Goal: Task Accomplishment & Management: Complete application form

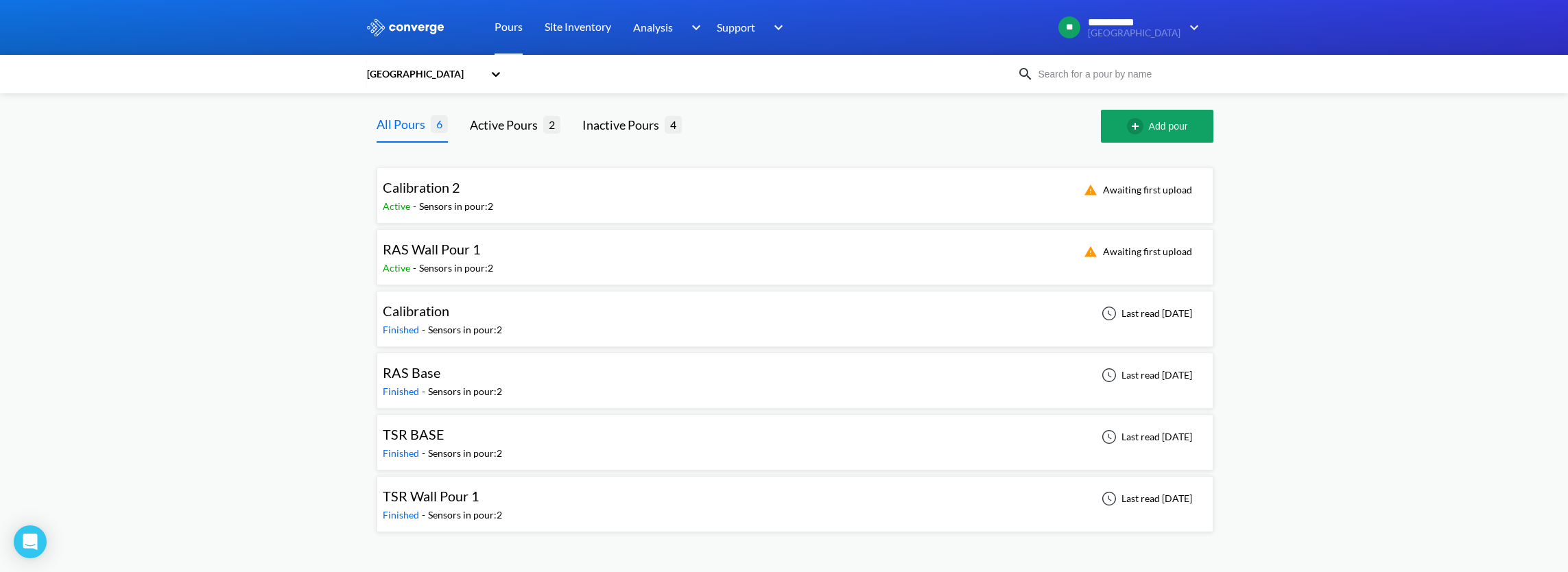
click at [458, 67] on div "[GEOGRAPHIC_DATA]" at bounding box center [425, 74] width 118 height 15
click at [421, 117] on div "Bromsgrove STW" at bounding box center [434, 111] width 137 height 26
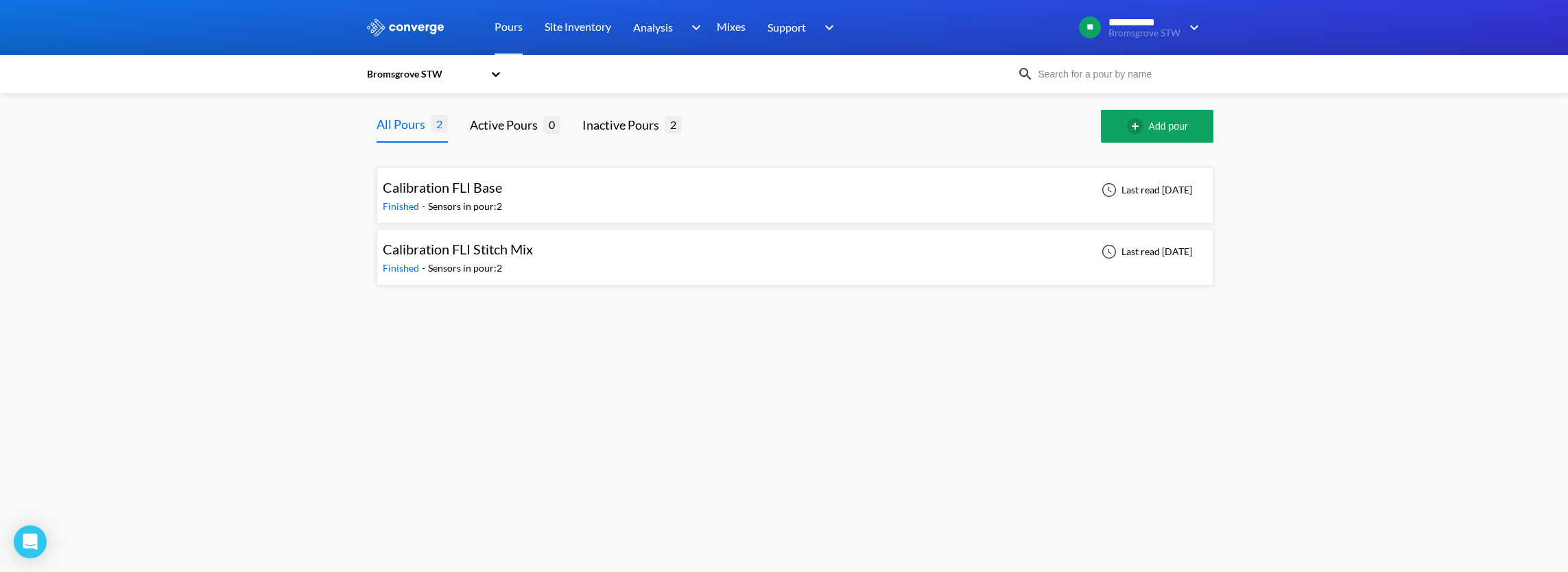
click at [516, 191] on div "Calibration FLI Base Finished - Sensors in pour: 2 Last read [DATE]" at bounding box center [795, 195] width 824 height 44
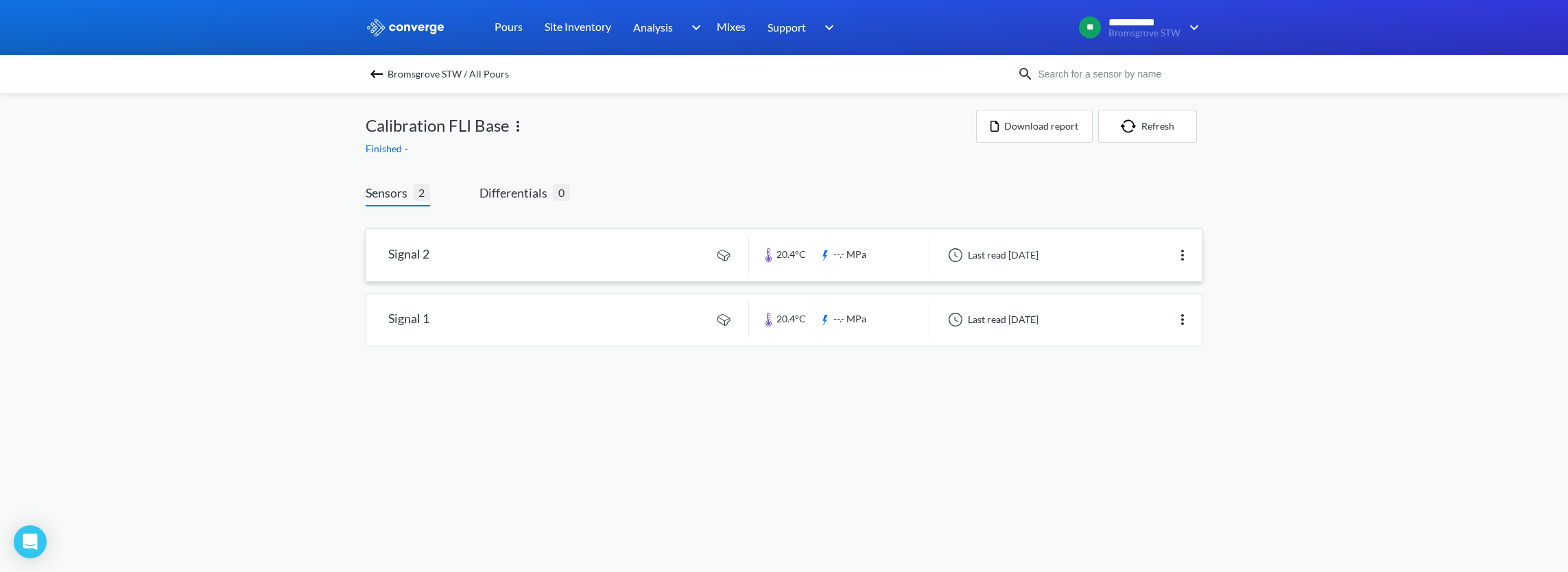
click at [510, 259] on link at bounding box center [784, 255] width 835 height 52
click at [500, 195] on span "Differentials" at bounding box center [516, 192] width 73 height 19
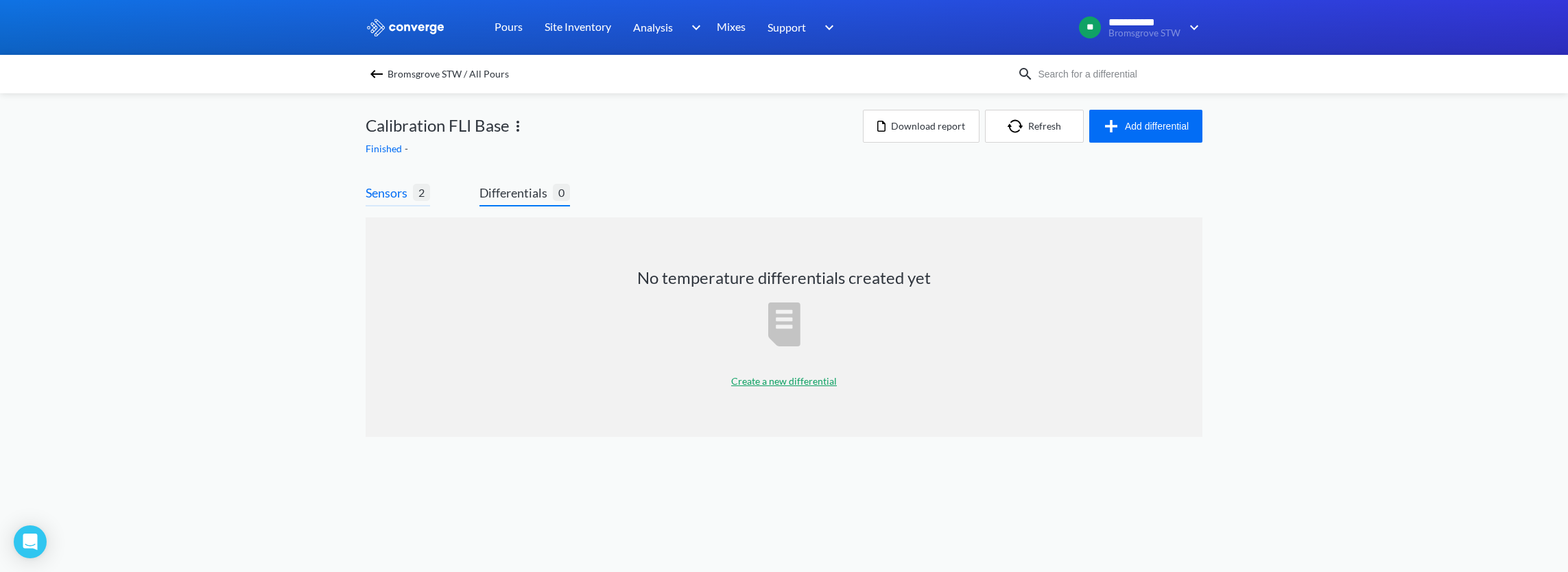
click at [426, 190] on span "2" at bounding box center [421, 192] width 17 height 17
click at [396, 194] on span "Sensors" at bounding box center [389, 192] width 47 height 19
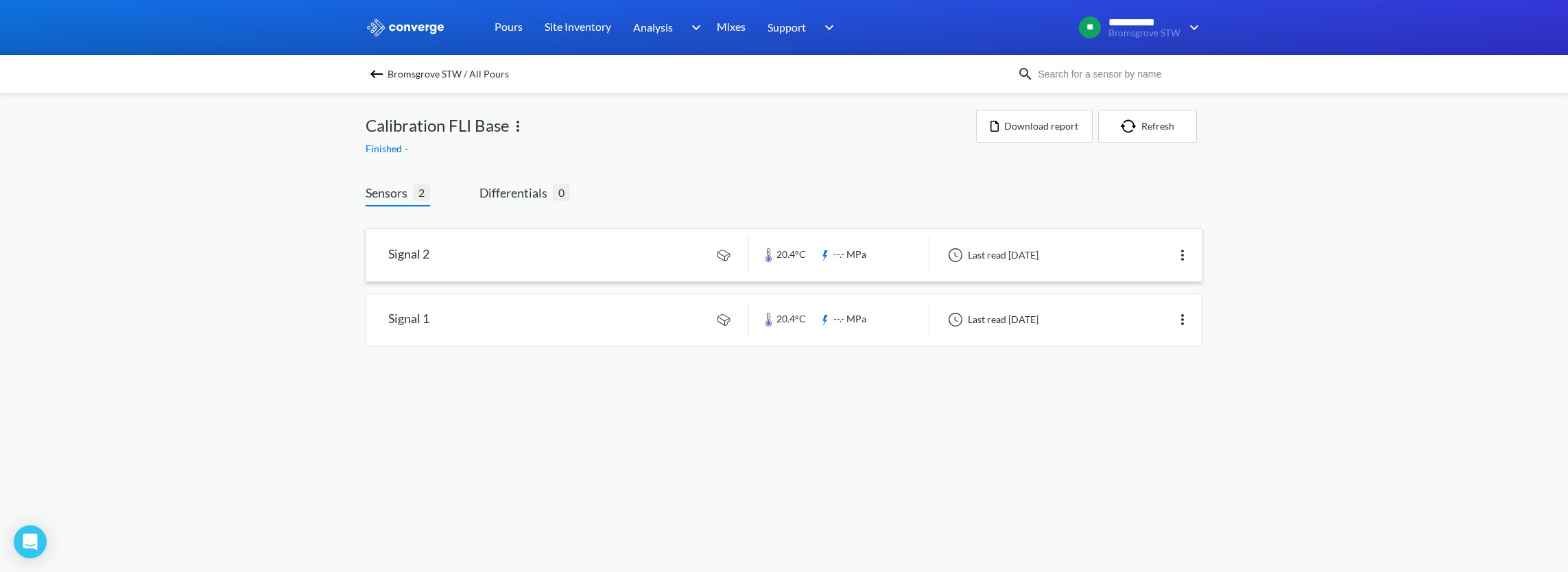
click at [394, 248] on link at bounding box center [784, 255] width 835 height 52
click at [384, 72] on img at bounding box center [376, 74] width 17 height 17
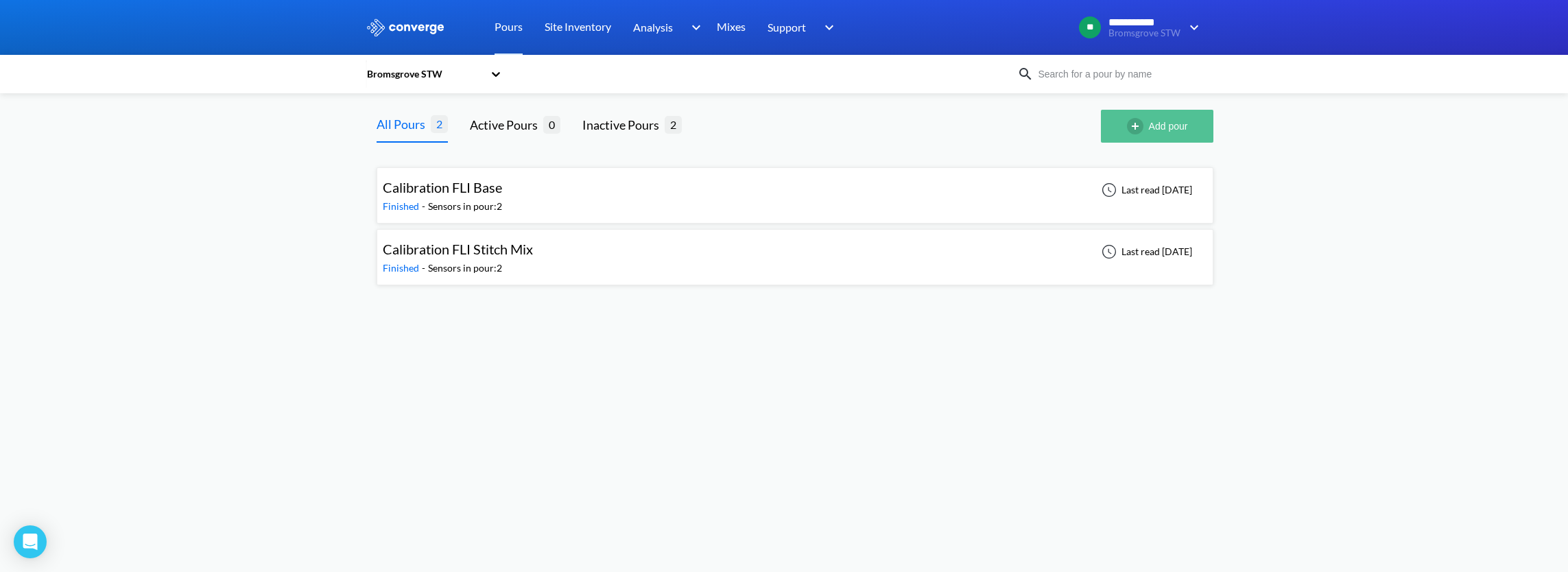
click at [1154, 133] on button "Add pour" at bounding box center [1157, 127] width 112 height 33
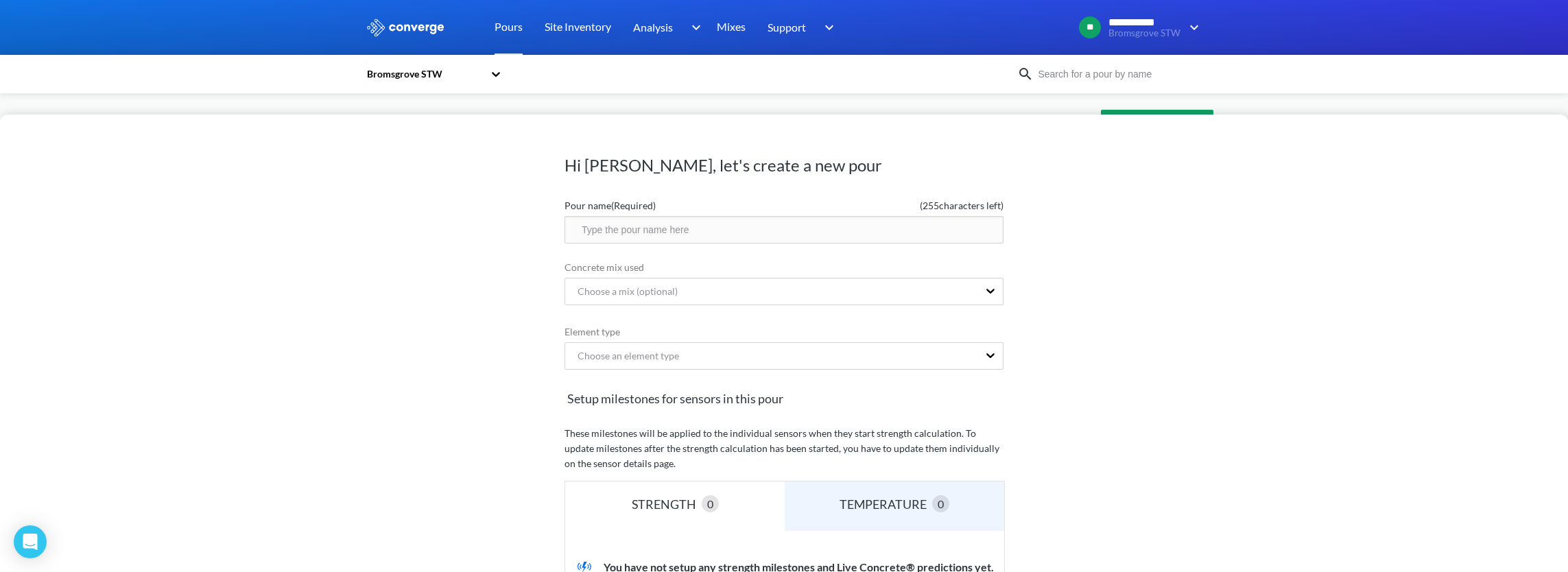
drag, startPoint x: 809, startPoint y: 228, endPoint x: 830, endPoint y: 216, distance: 24.2
click at [809, 228] on input "text" at bounding box center [784, 230] width 439 height 27
type input "ASP Pour 1"
click at [803, 295] on div "Choose a mix (optional)" at bounding box center [772, 291] width 413 height 26
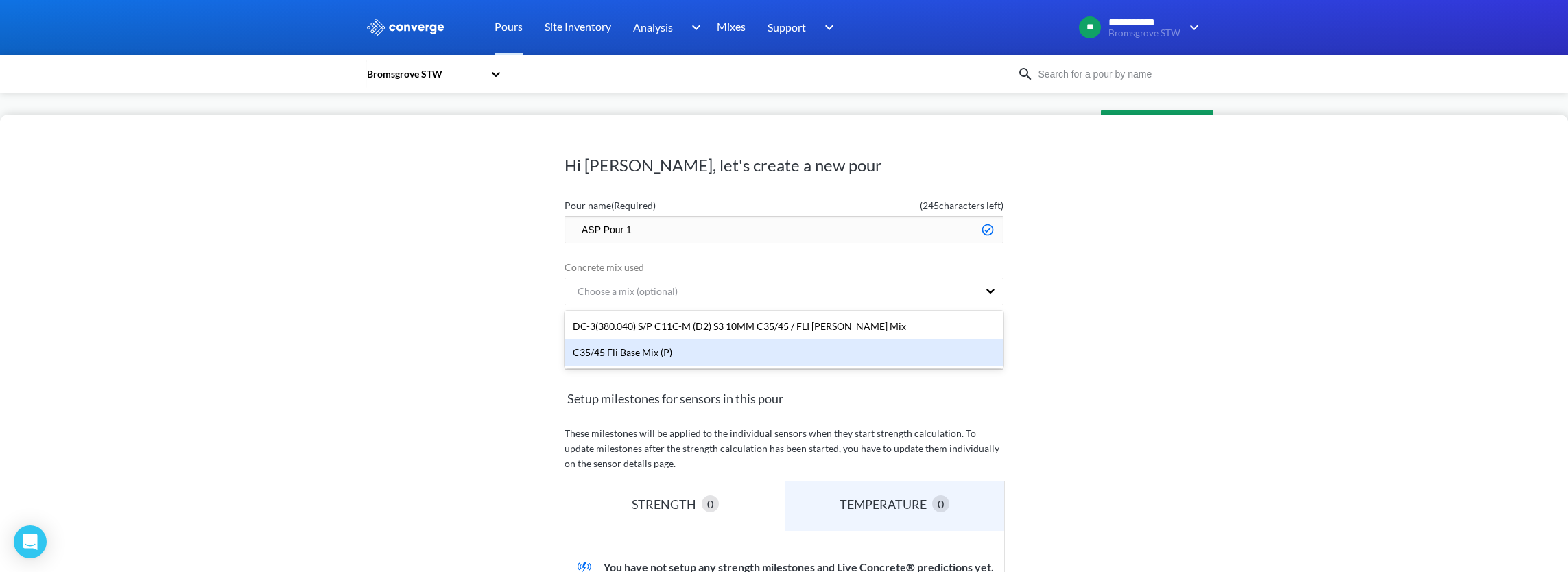
click at [801, 350] on div "C35/45 Fli Base Mix (P)" at bounding box center [784, 352] width 439 height 26
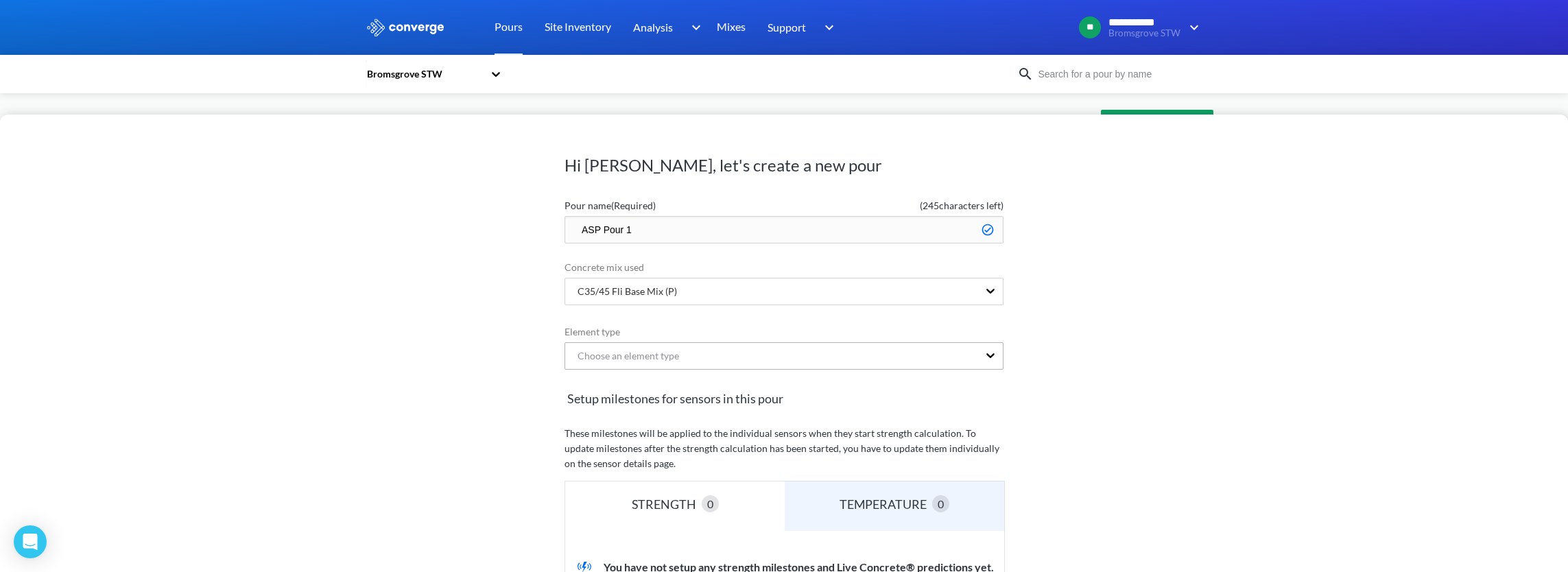
click at [803, 358] on form "Pour name (Required) ( 245 characters left) ASP Pour 1 Concrete mix used option…" at bounding box center [784, 493] width 439 height 599
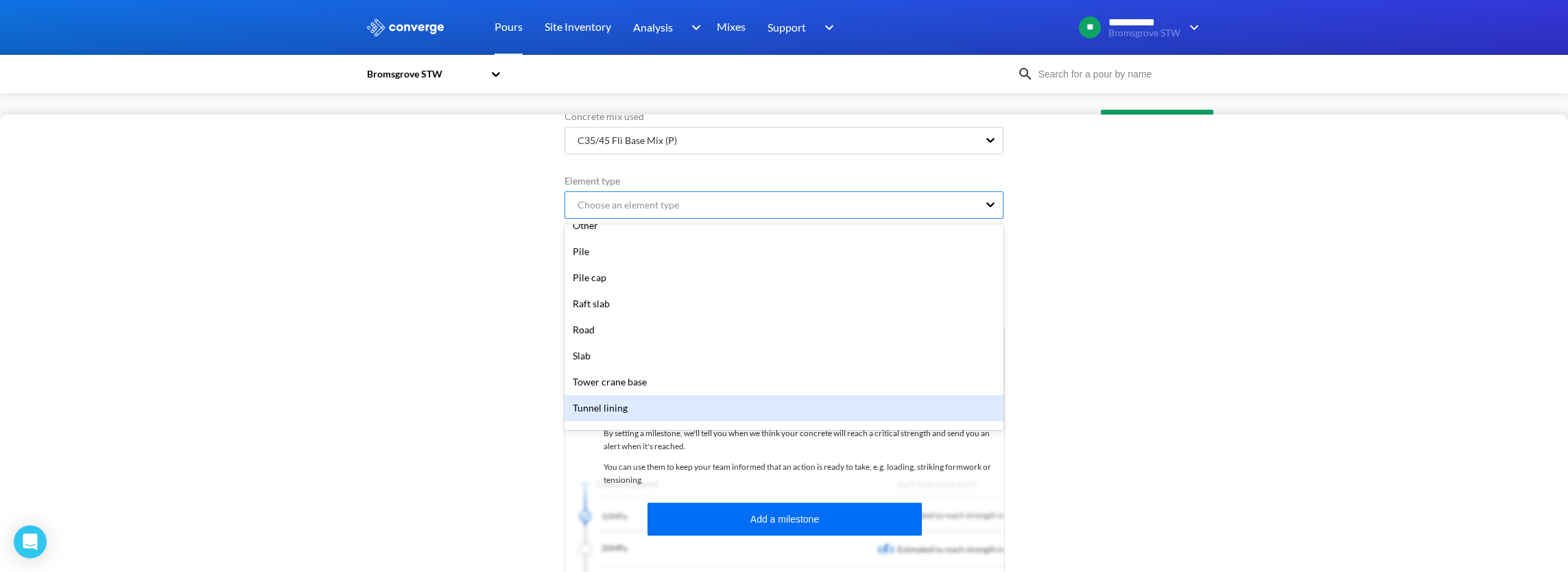
scroll to position [321, 0]
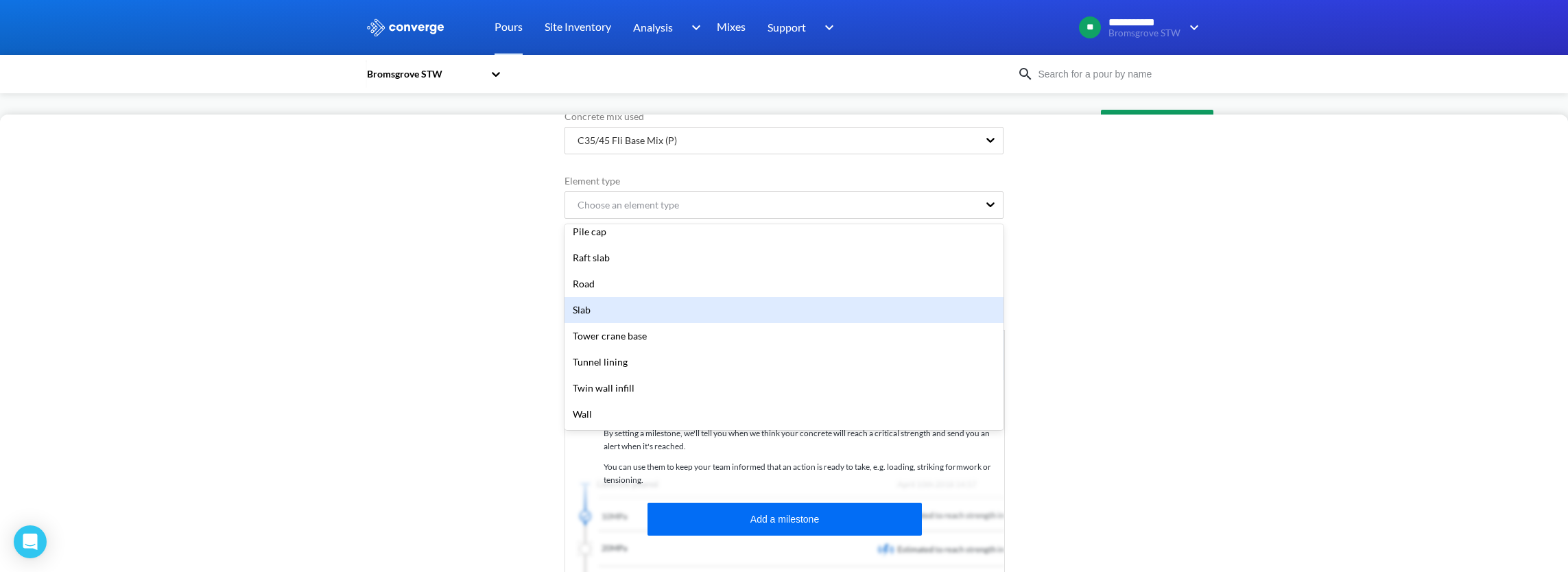
click at [771, 312] on div "Slab" at bounding box center [784, 310] width 439 height 26
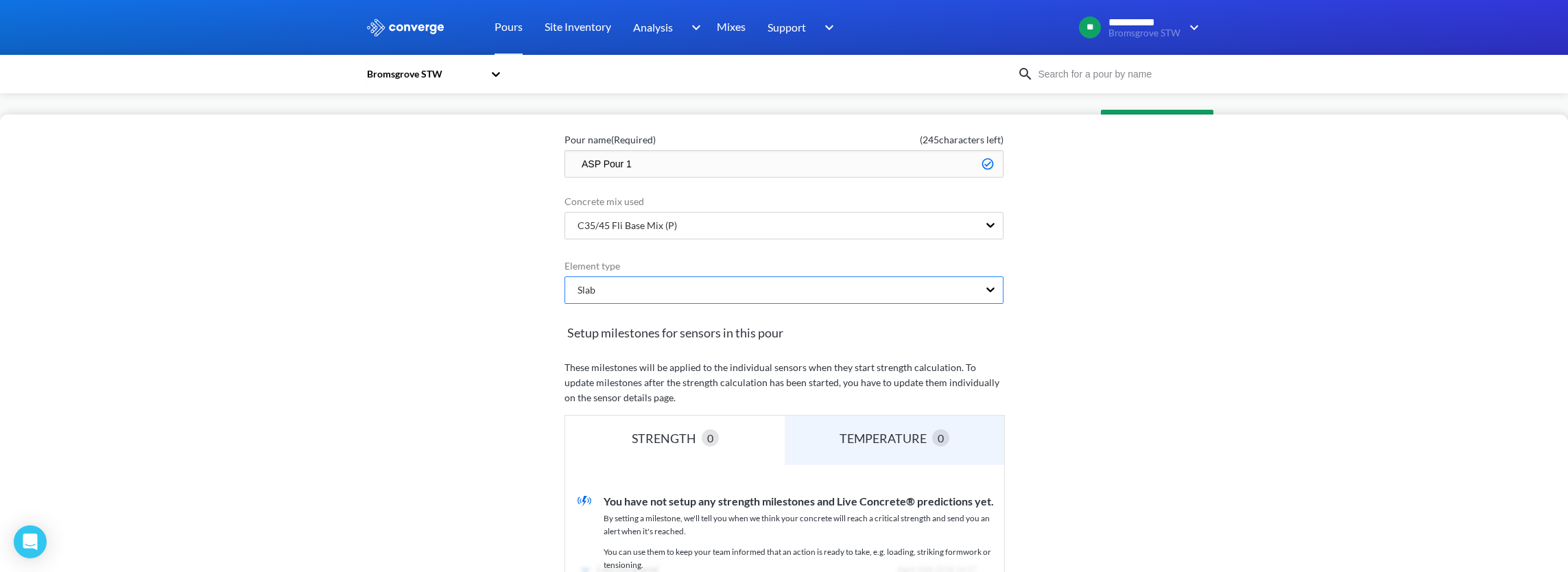
scroll to position [45, 0]
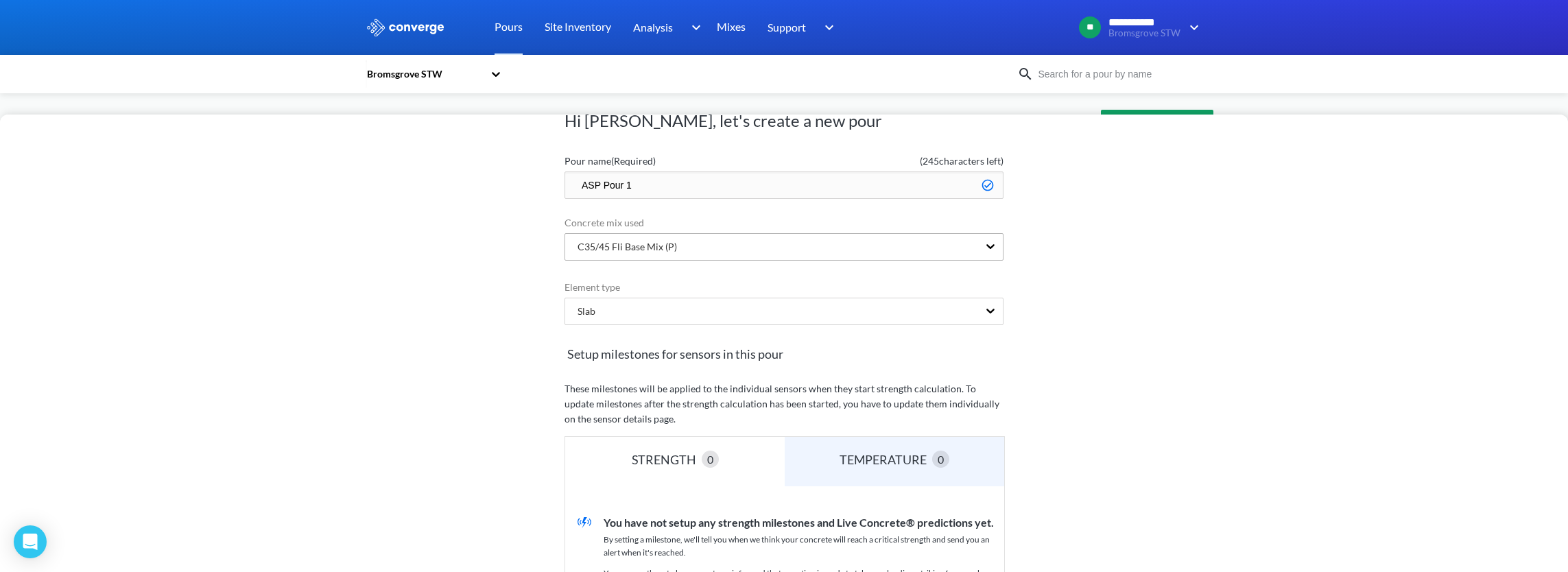
click at [746, 244] on div "C35/45 Fli Base Mix (P)" at bounding box center [772, 246] width 413 height 26
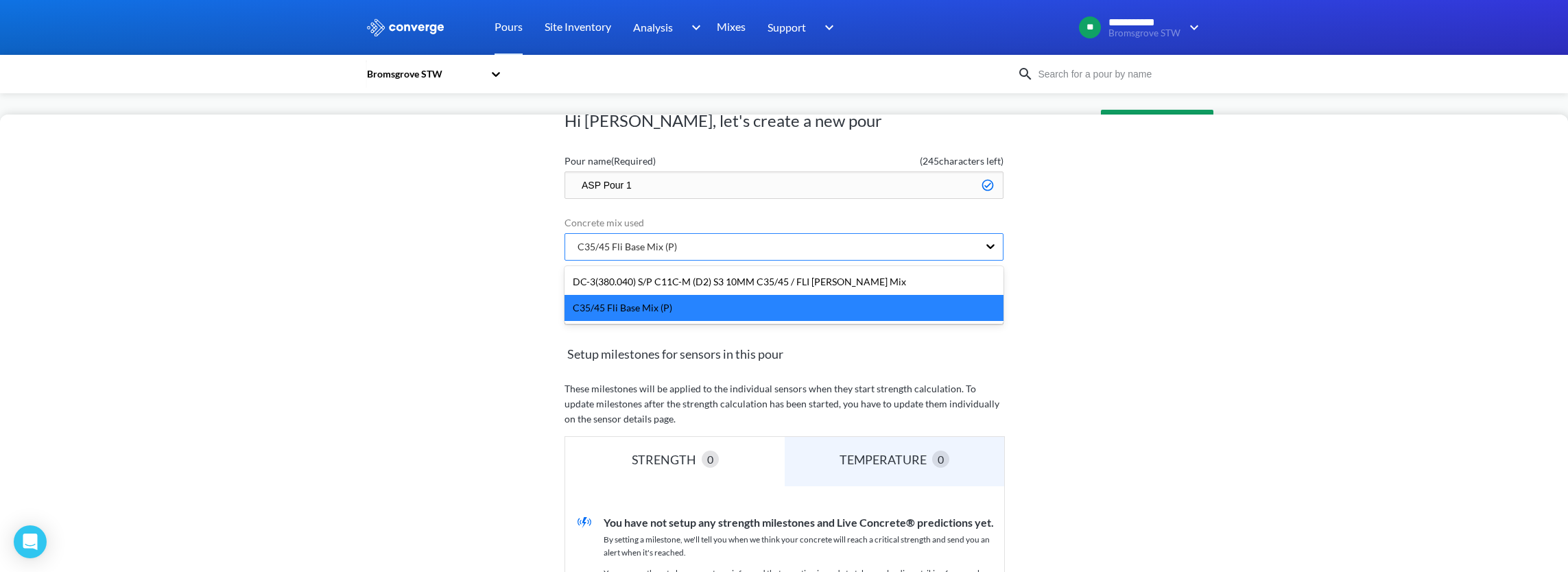
click at [746, 244] on div "C35/45 Fli Base Mix (P)" at bounding box center [772, 246] width 413 height 26
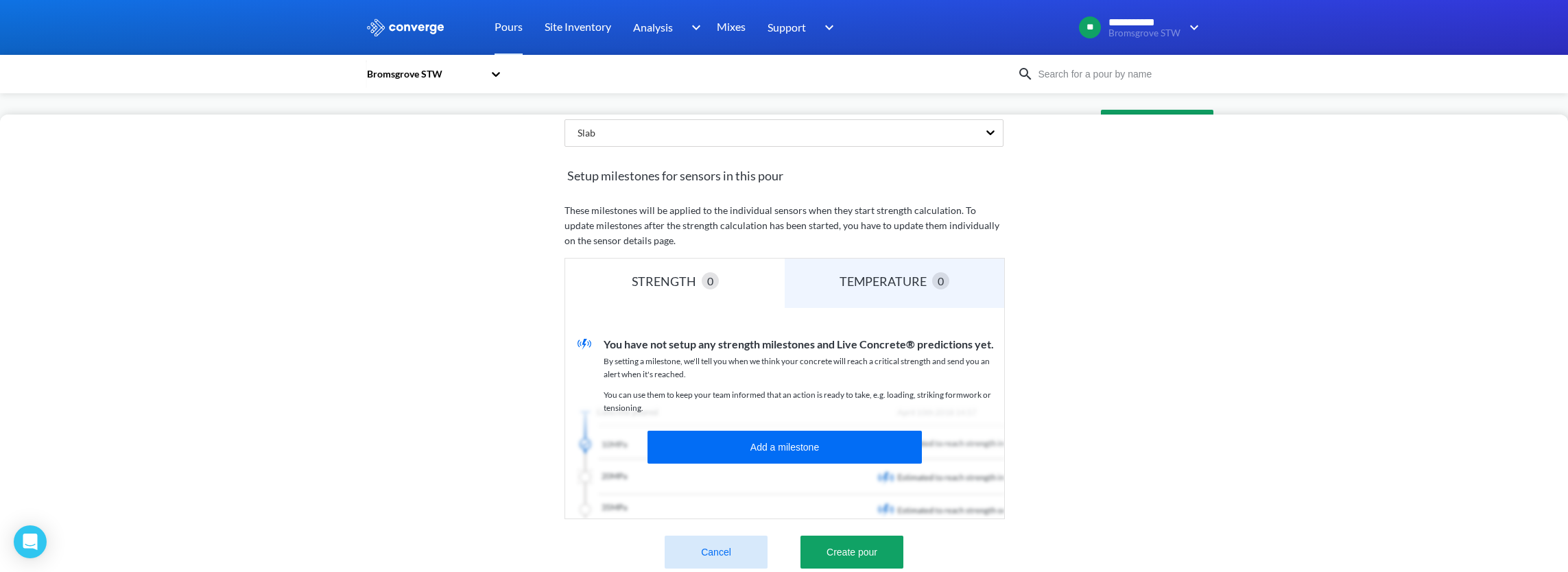
scroll to position [250, 0]
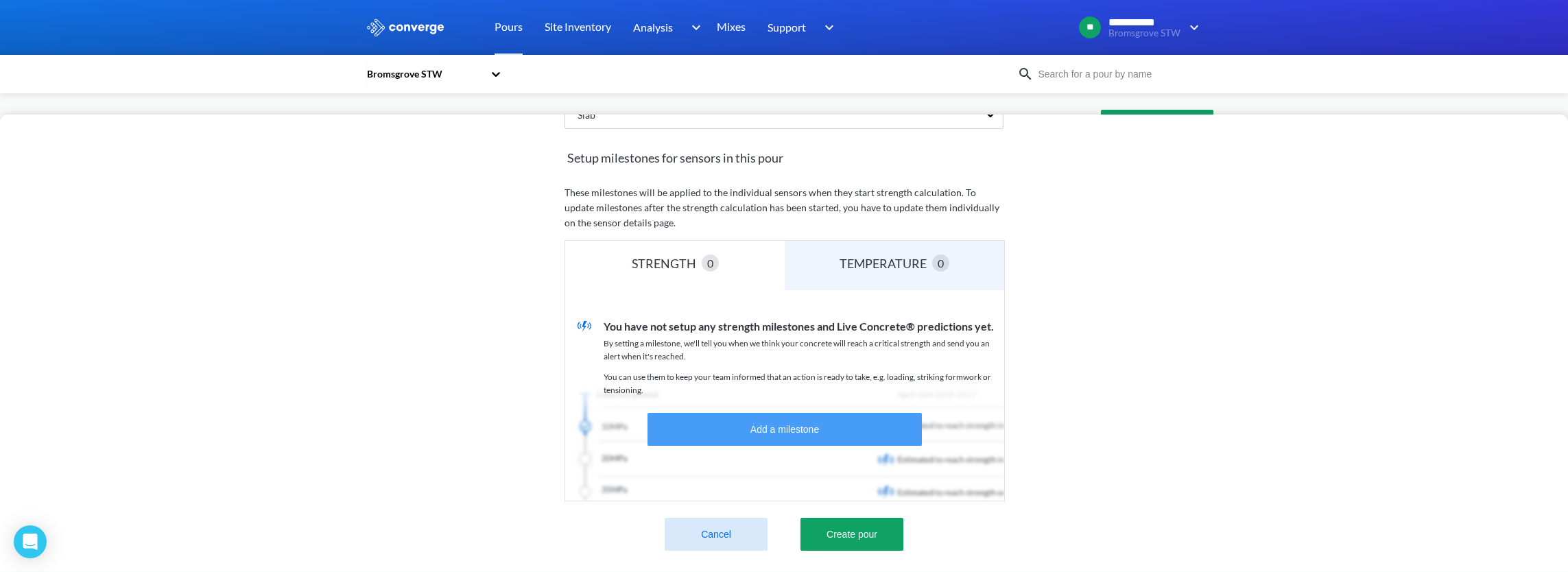
click at [789, 430] on button "Add a milestone" at bounding box center [785, 430] width 275 height 33
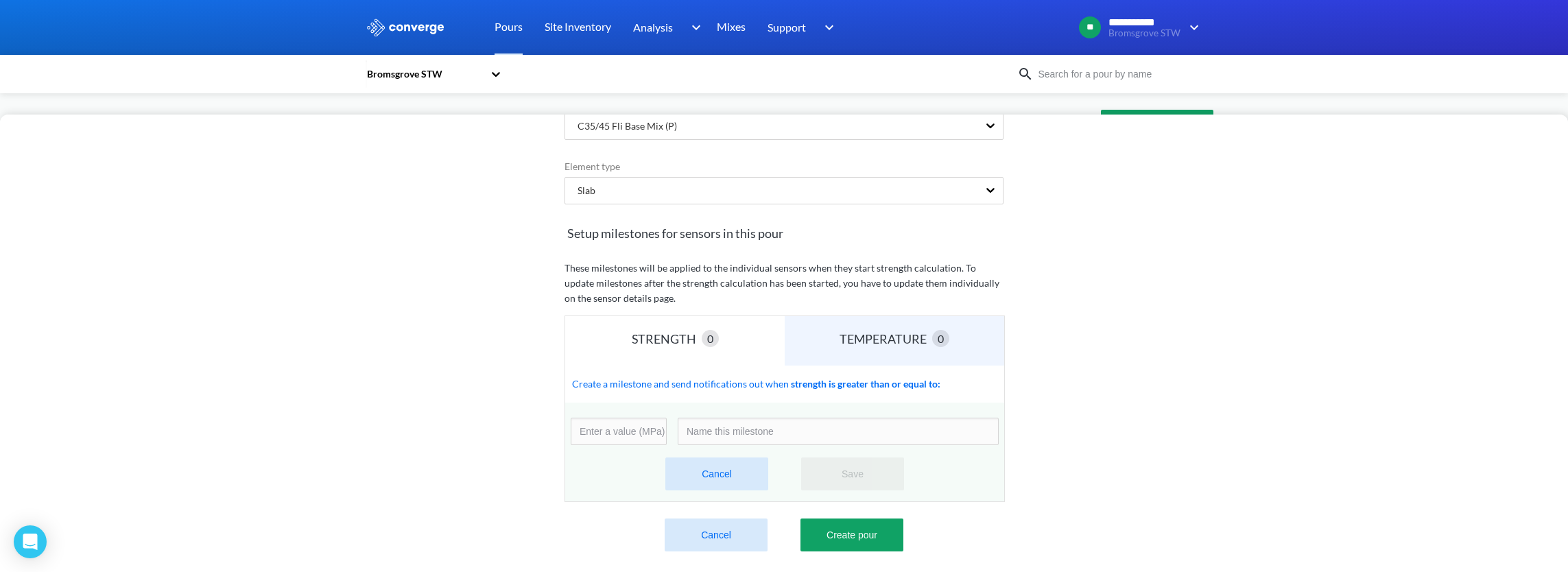
scroll to position [175, 0]
click at [656, 423] on input "number" at bounding box center [618, 431] width 96 height 27
type input "45"
click at [711, 421] on input at bounding box center [839, 431] width 321 height 27
type input "Final Strength"
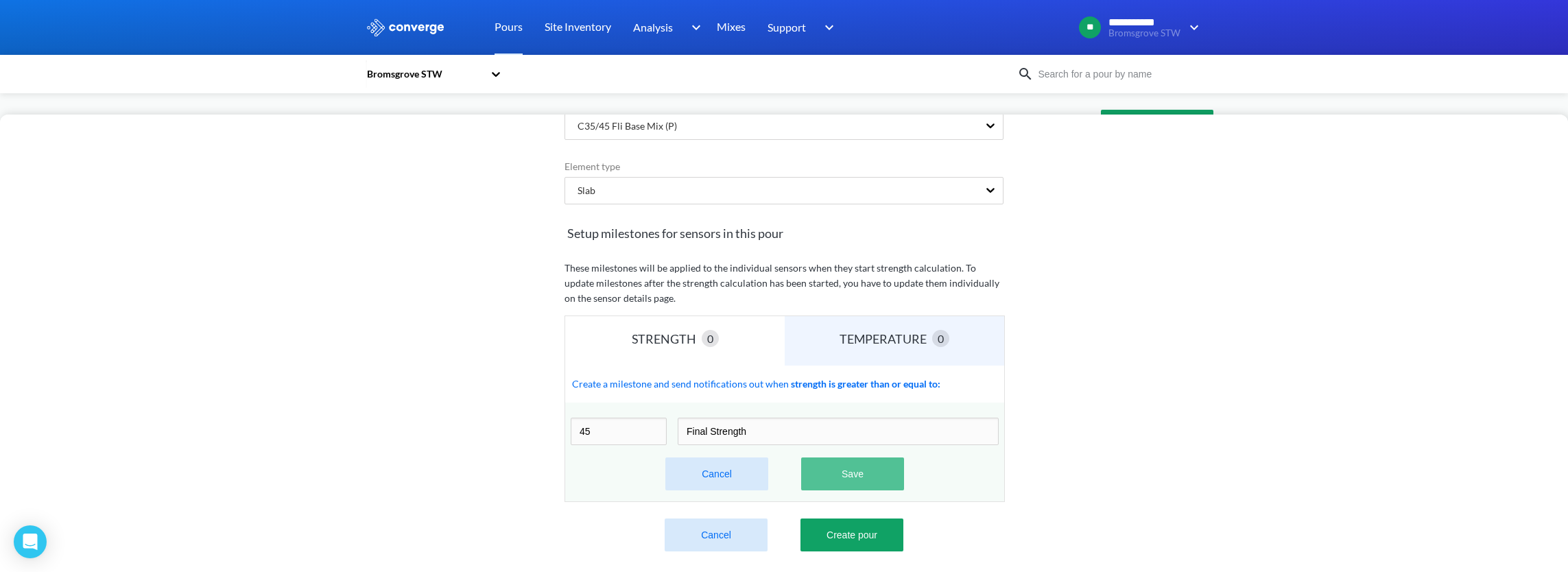
click at [839, 466] on button "Save" at bounding box center [853, 475] width 103 height 33
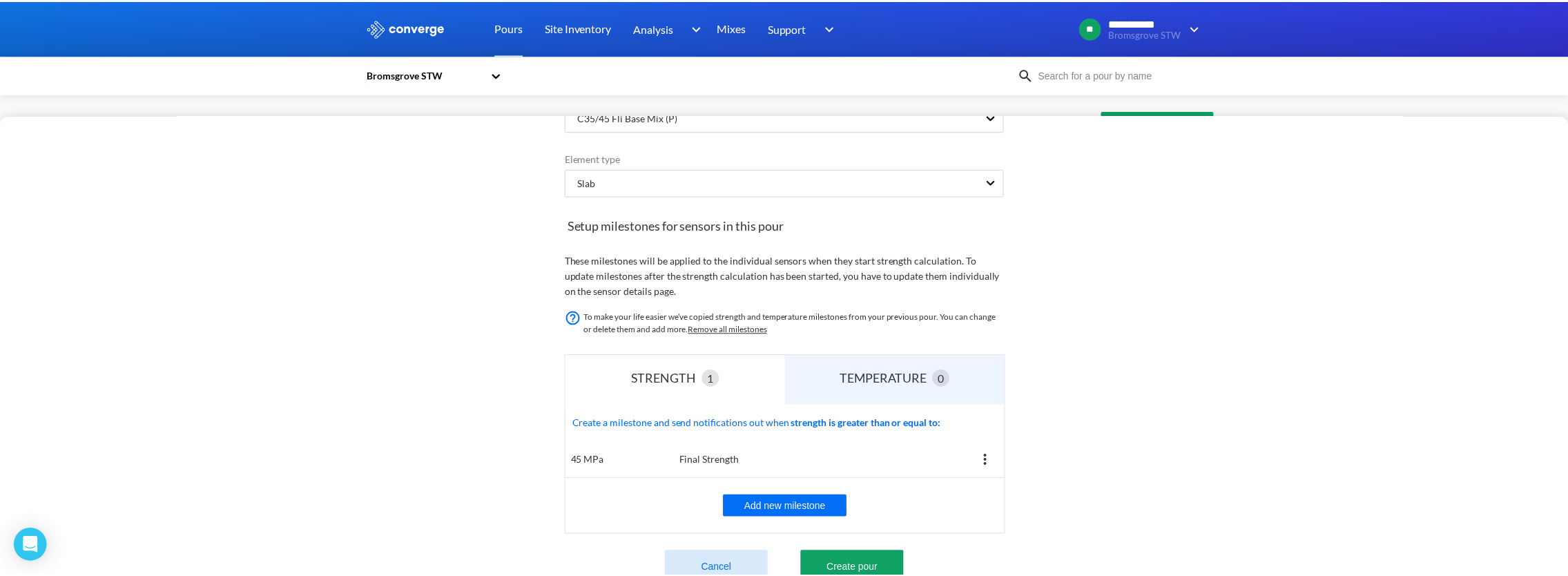
scroll to position [215, 0]
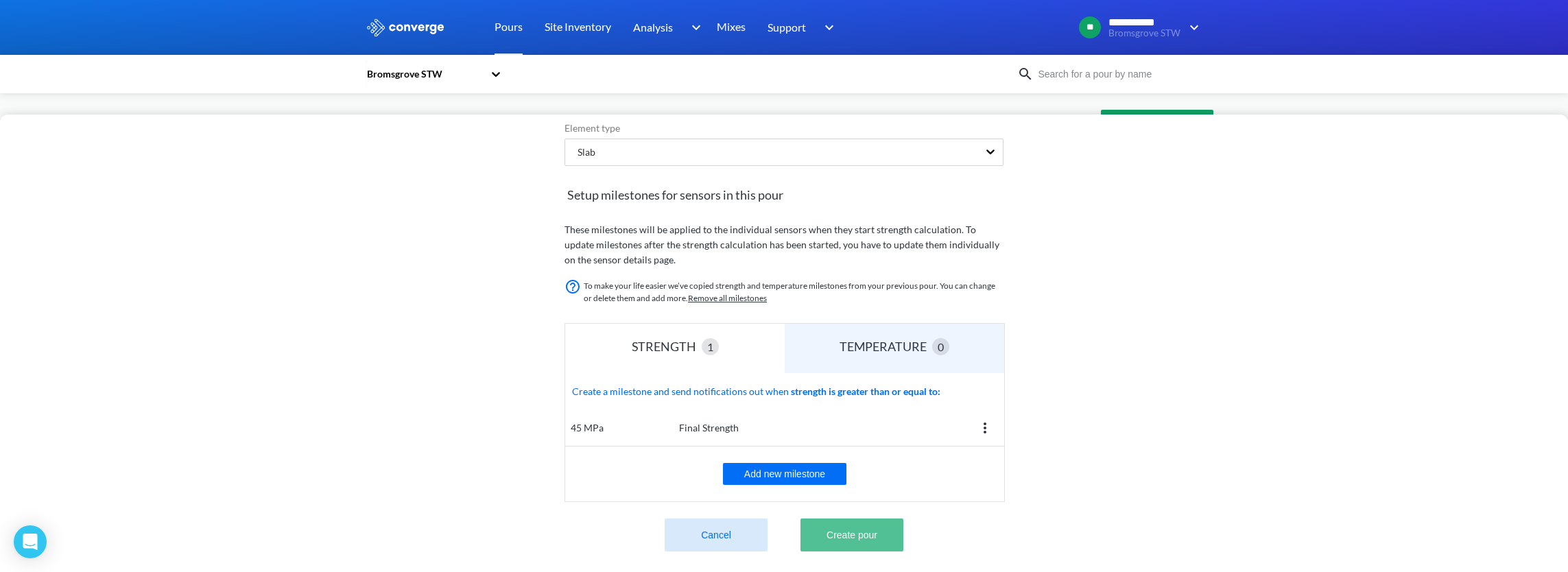
click at [844, 532] on button "Create pour" at bounding box center [852, 535] width 103 height 33
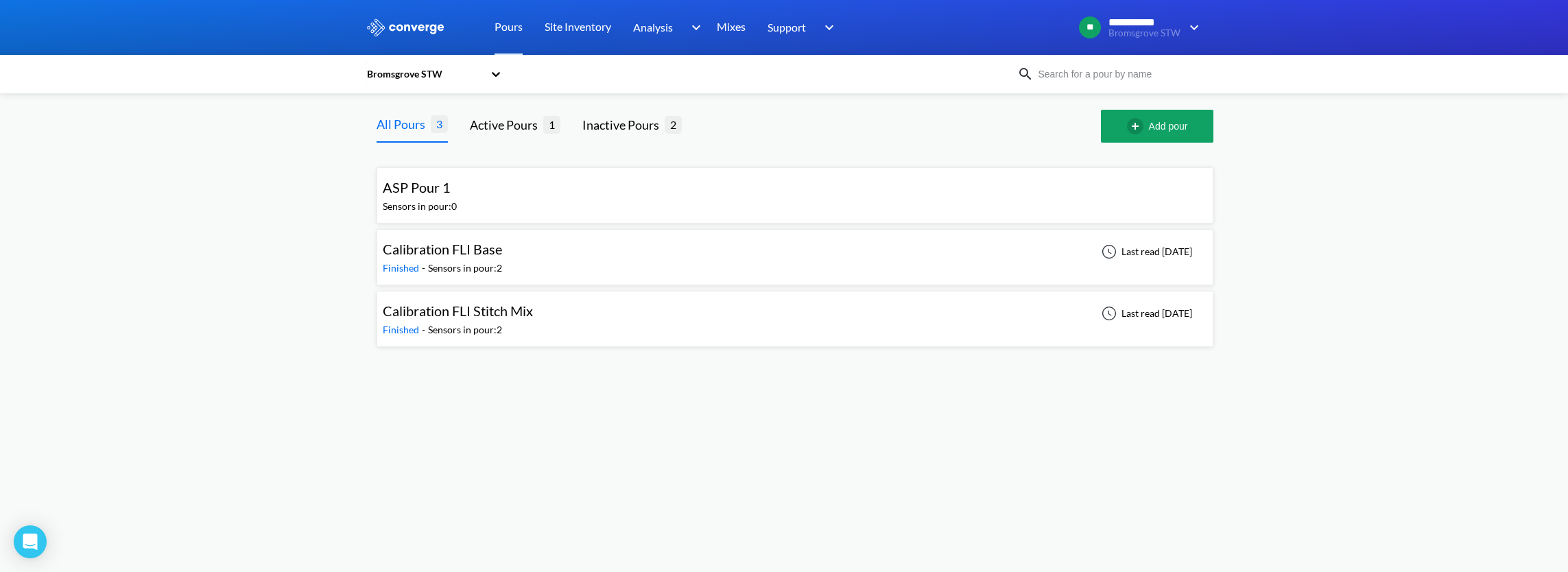
click at [790, 212] on div "ASP Pour 1 Sensors in pour: 0" at bounding box center [795, 195] width 824 height 44
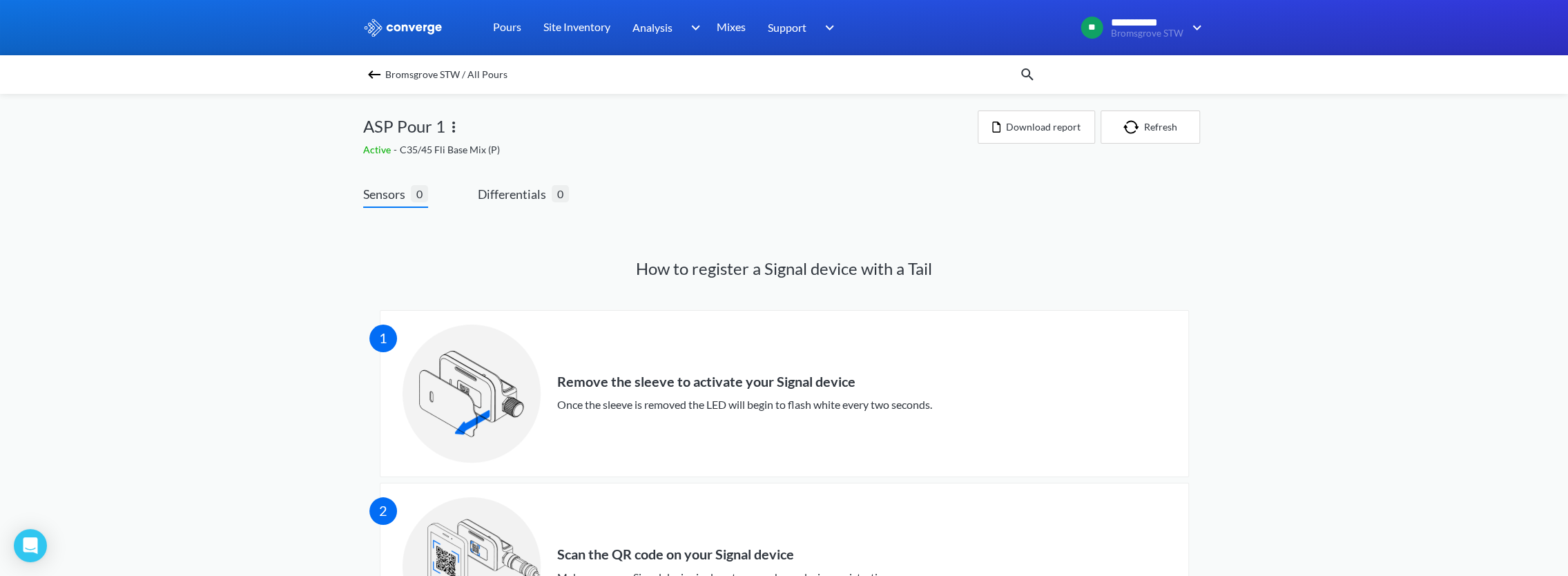
click at [452, 128] on img at bounding box center [453, 127] width 17 height 17
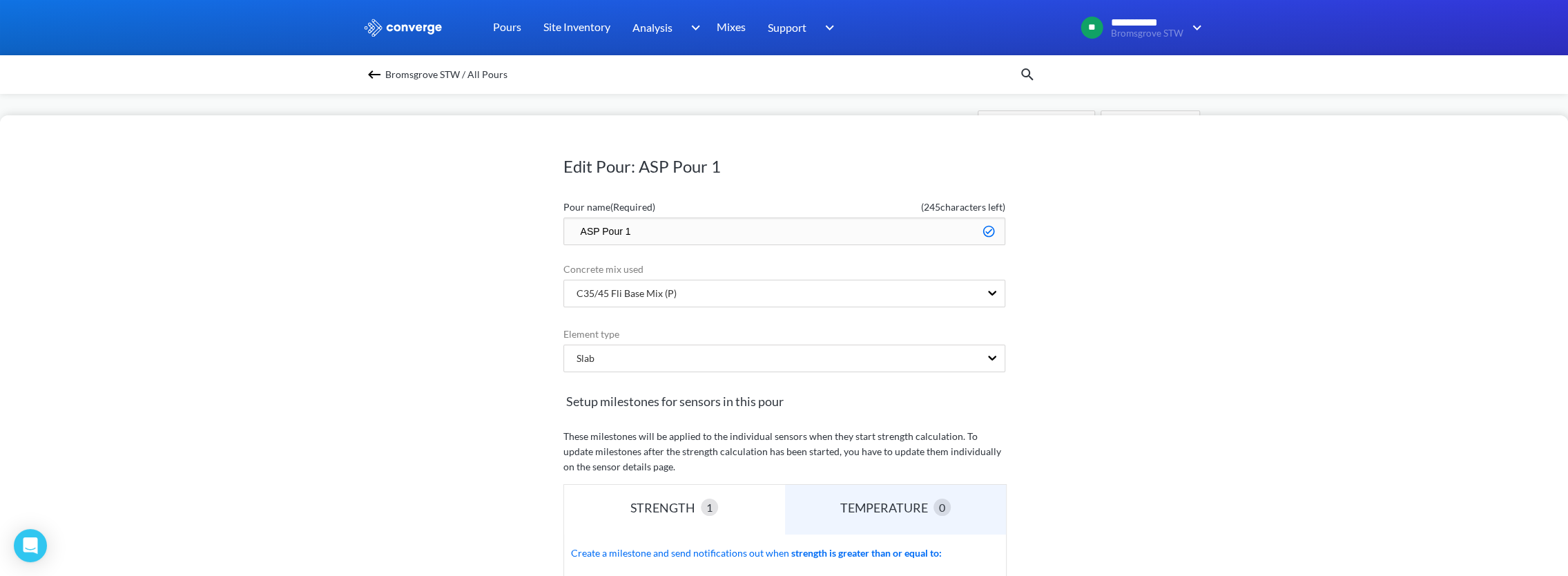
click at [603, 224] on input "ASP Pour 1" at bounding box center [784, 231] width 442 height 28
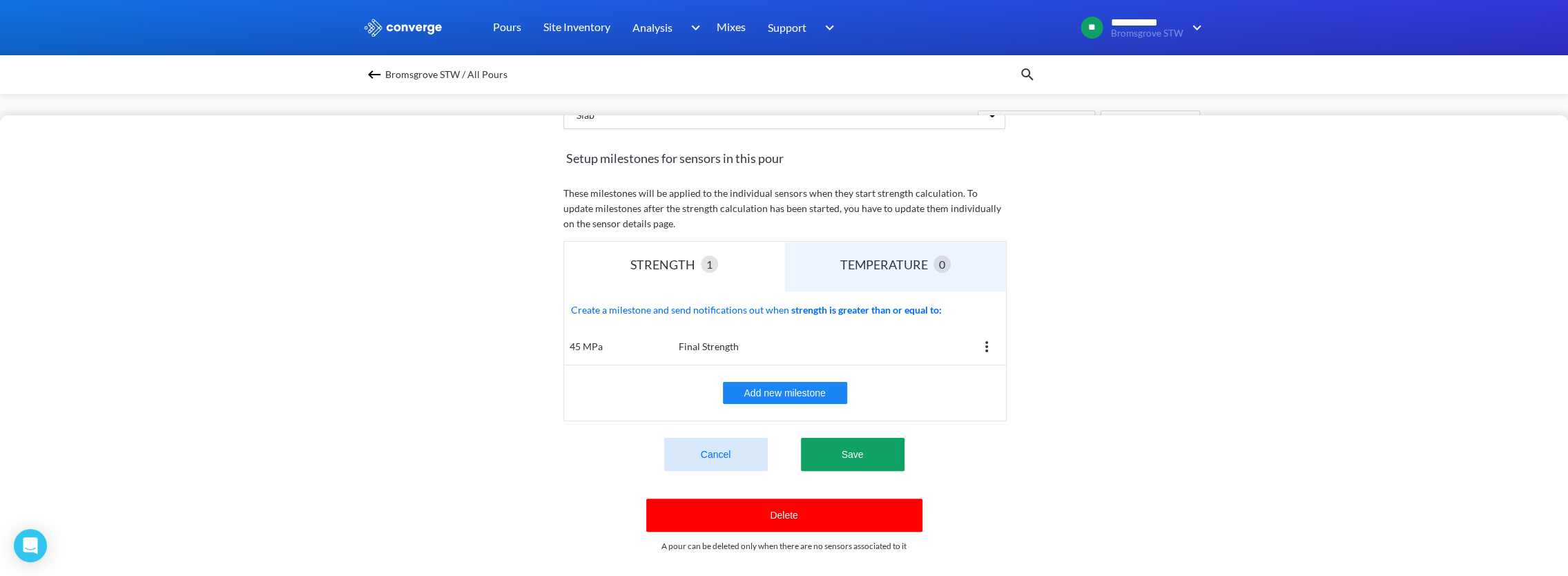
scroll to position [258, 0]
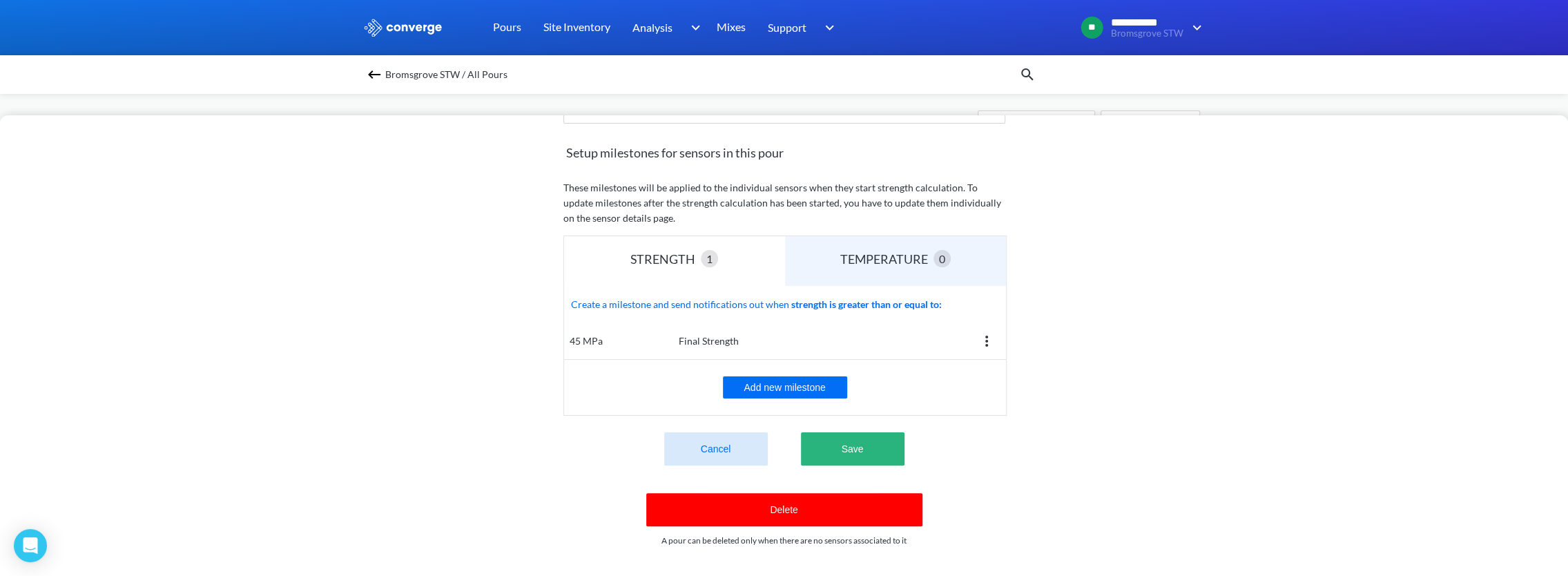
type input "ASP Base Pour 1"
click at [844, 443] on button "Save" at bounding box center [853, 449] width 104 height 34
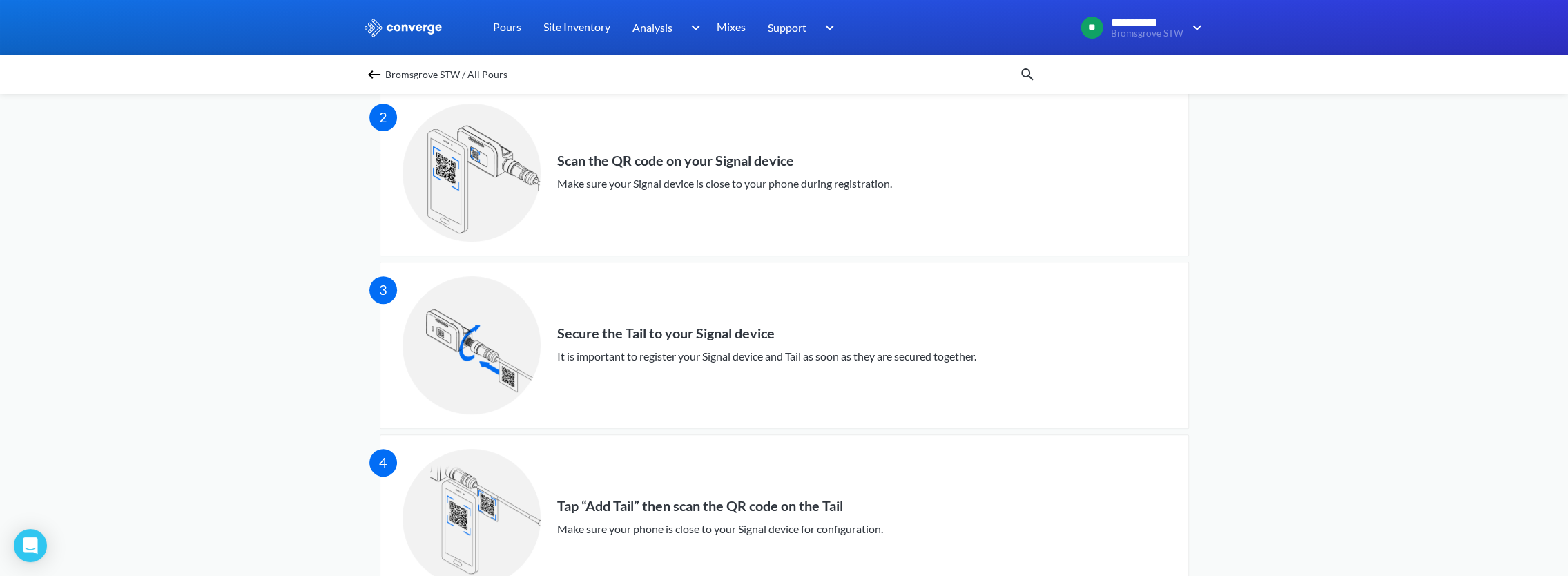
scroll to position [484, 0]
